Goal: Information Seeking & Learning: Learn about a topic

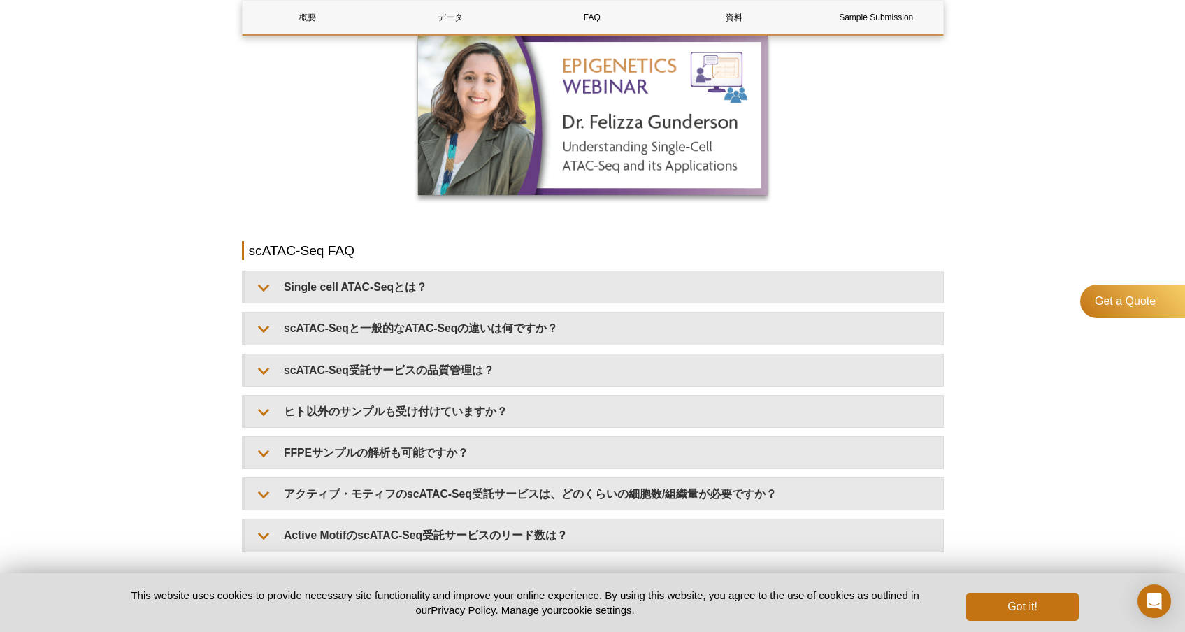
scroll to position [1616, 0]
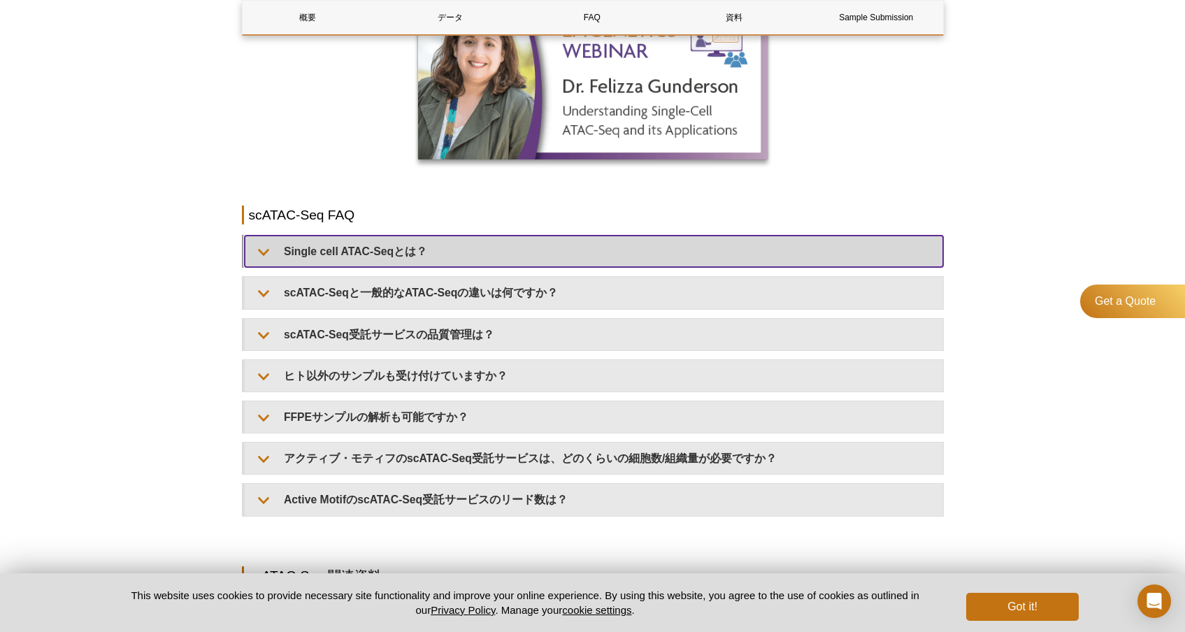
click at [515, 259] on summary "Single cell ATAC-Seqとは？" at bounding box center [594, 251] width 699 height 31
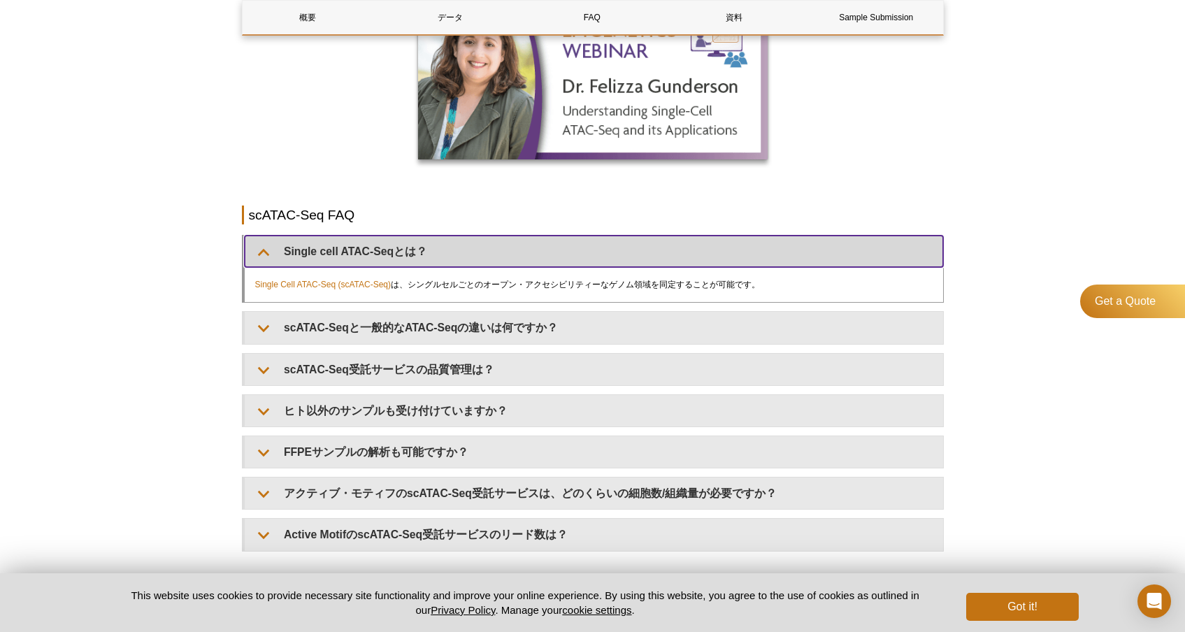
click at [515, 259] on summary "Single cell ATAC-Seqとは？" at bounding box center [594, 251] width 699 height 31
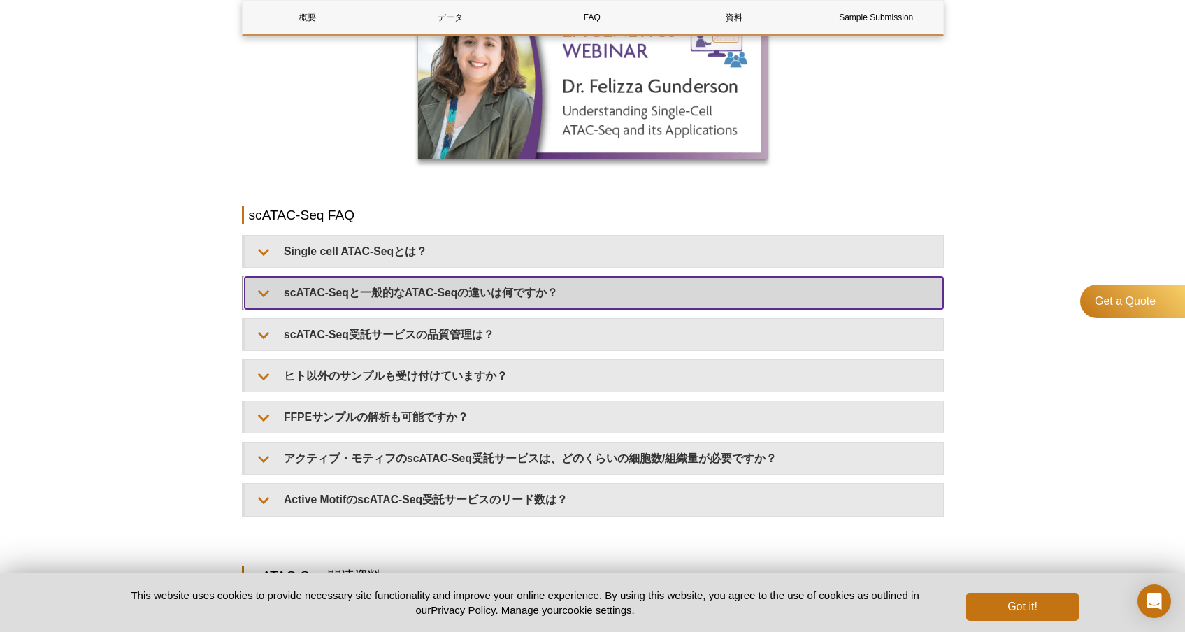
click at [516, 288] on summary "scATAC-Seqと一般的なATAC-Seqの違いは何ですか？" at bounding box center [594, 292] width 699 height 31
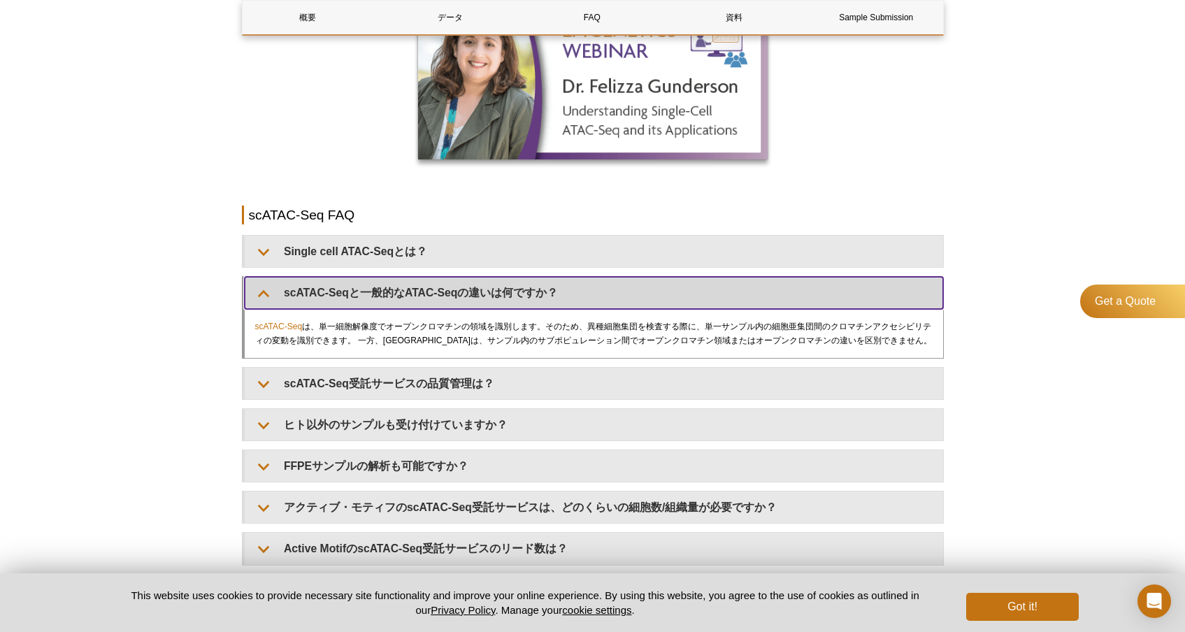
click at [516, 288] on summary "scATAC-Seqと一般的なATAC-Seqの違いは何ですか？" at bounding box center [594, 292] width 699 height 31
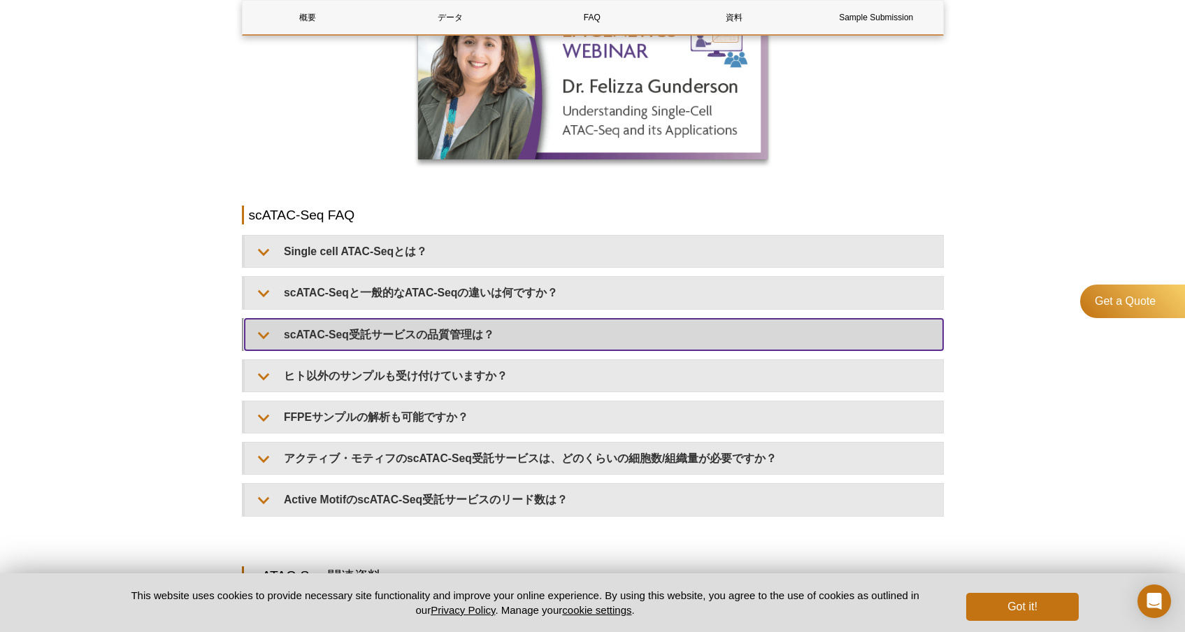
click at [524, 327] on summary "scATAC-Seq受託サービスの品質管理は？" at bounding box center [594, 334] width 699 height 31
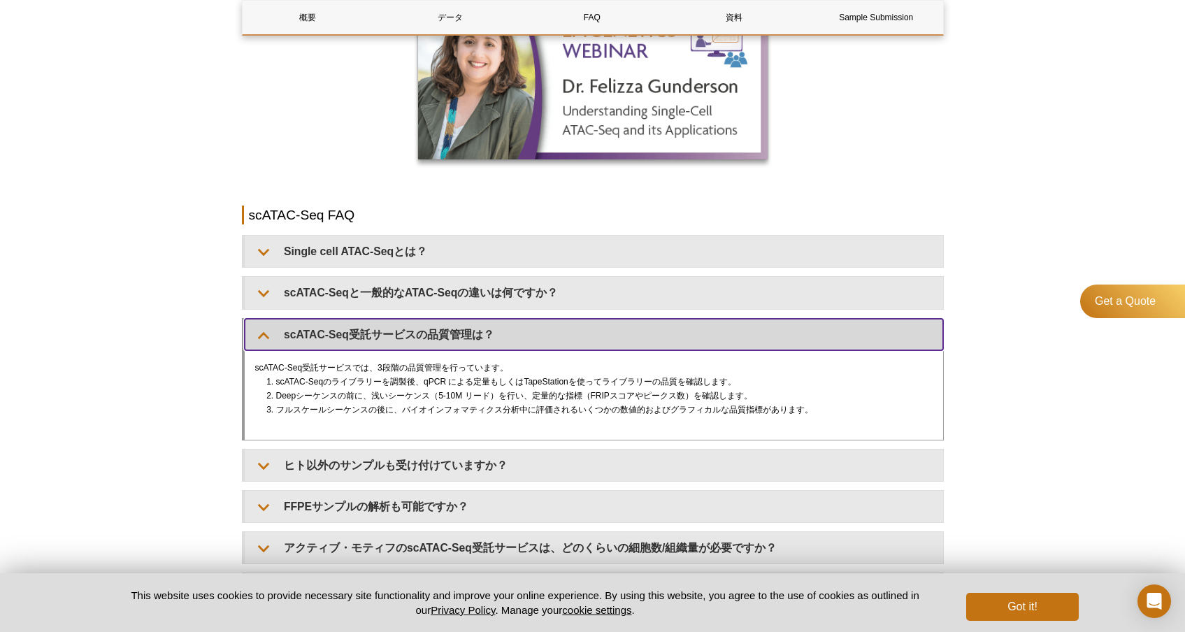
click at [524, 327] on summary "scATAC-Seq受託サービスの品質管理は？" at bounding box center [594, 334] width 699 height 31
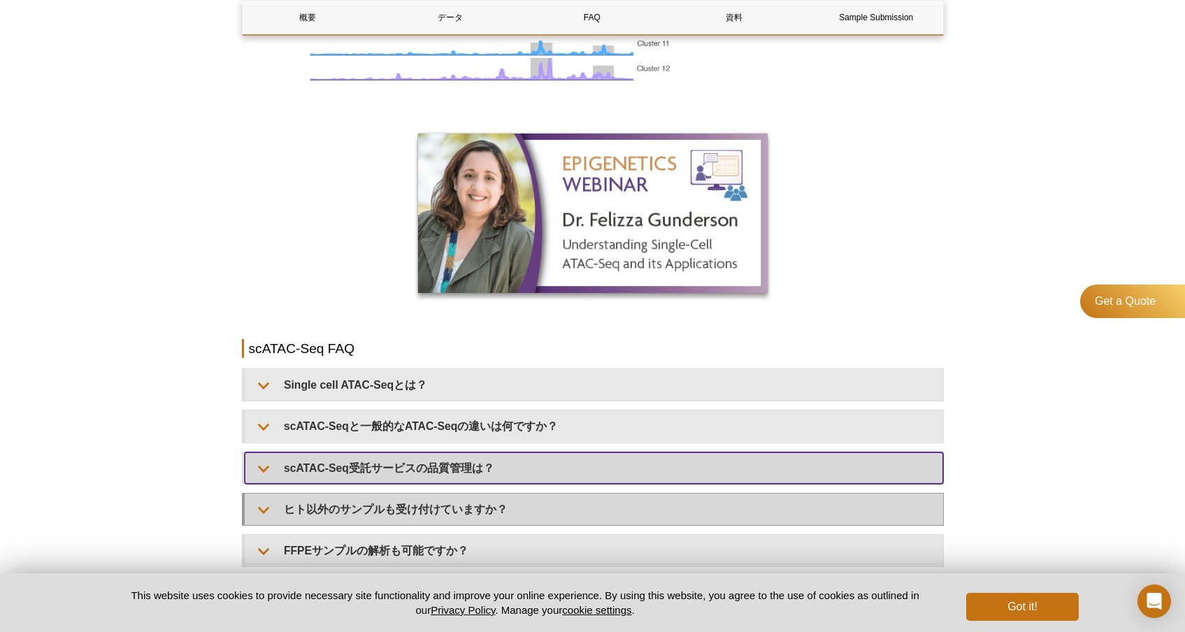
scroll to position [1473, 0]
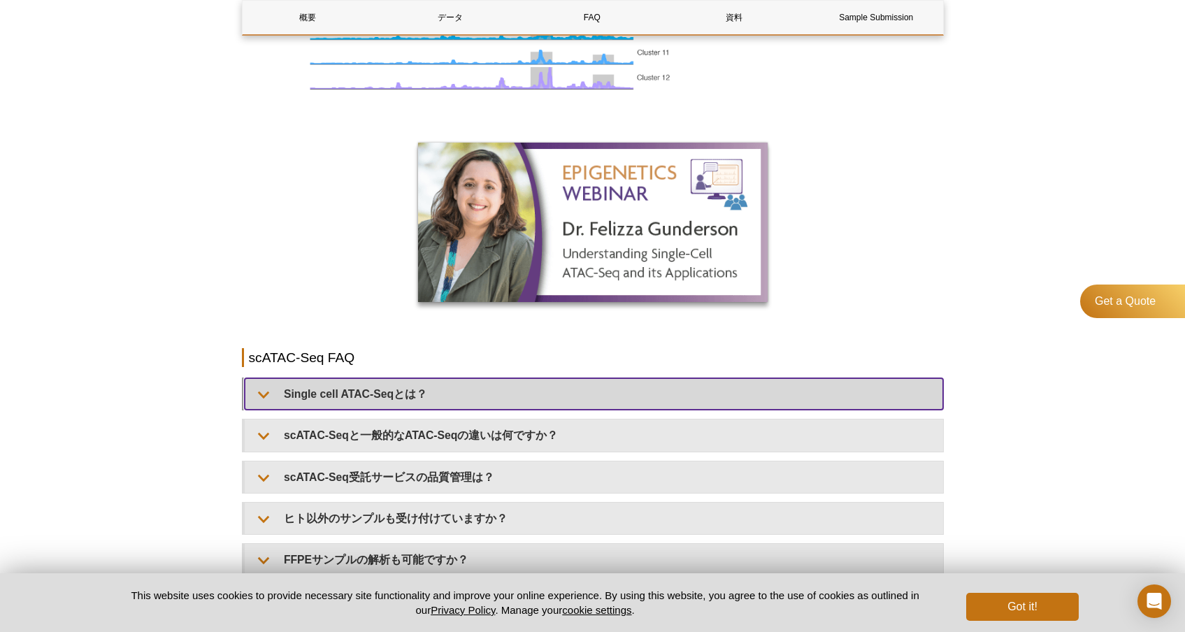
click at [534, 379] on summary "Single cell ATAC-Seqとは？" at bounding box center [594, 393] width 699 height 31
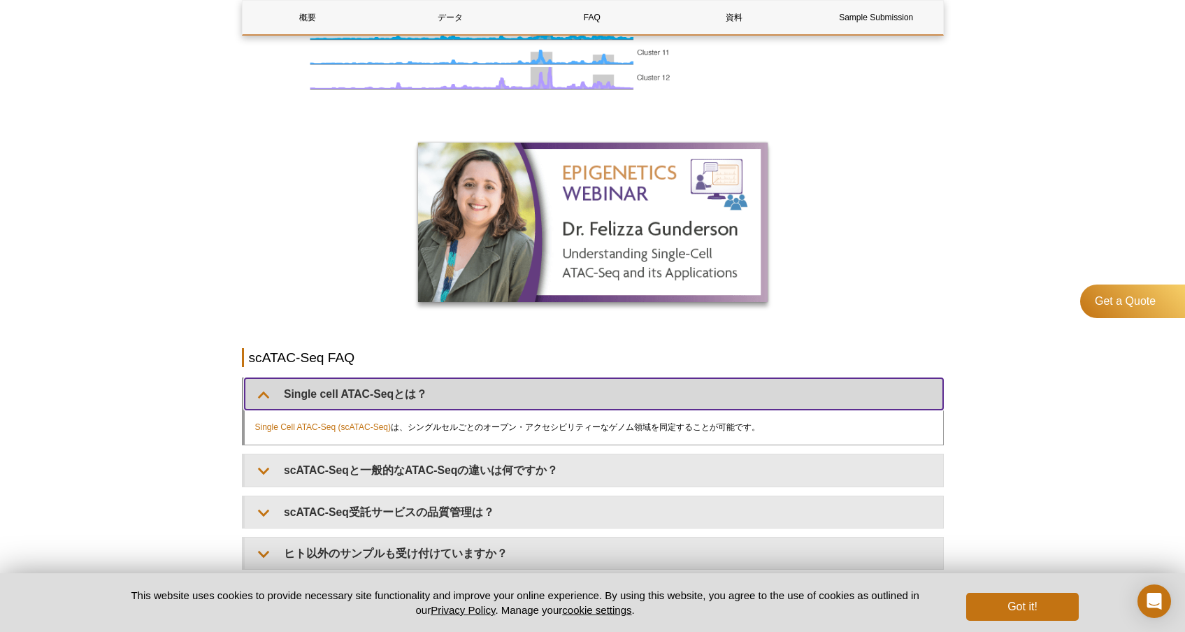
click at [534, 379] on summary "Single cell ATAC-Seqとは？" at bounding box center [594, 393] width 699 height 31
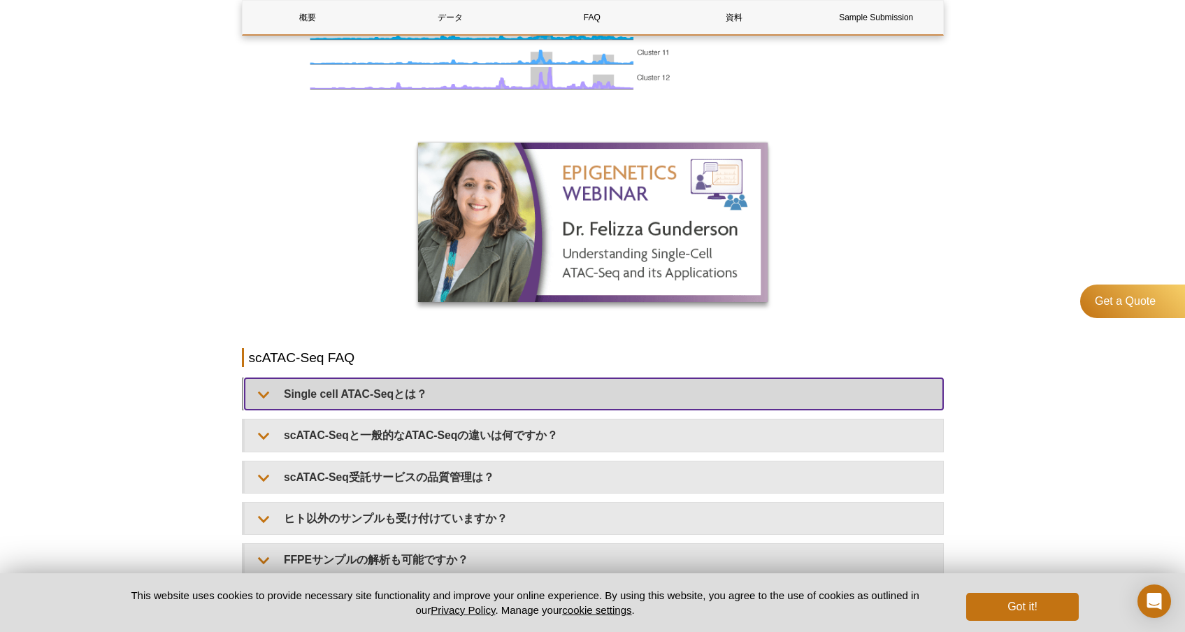
click at [534, 379] on summary "Single cell ATAC-Seqとは？" at bounding box center [594, 393] width 699 height 31
